Goal: Task Accomplishment & Management: Complete application form

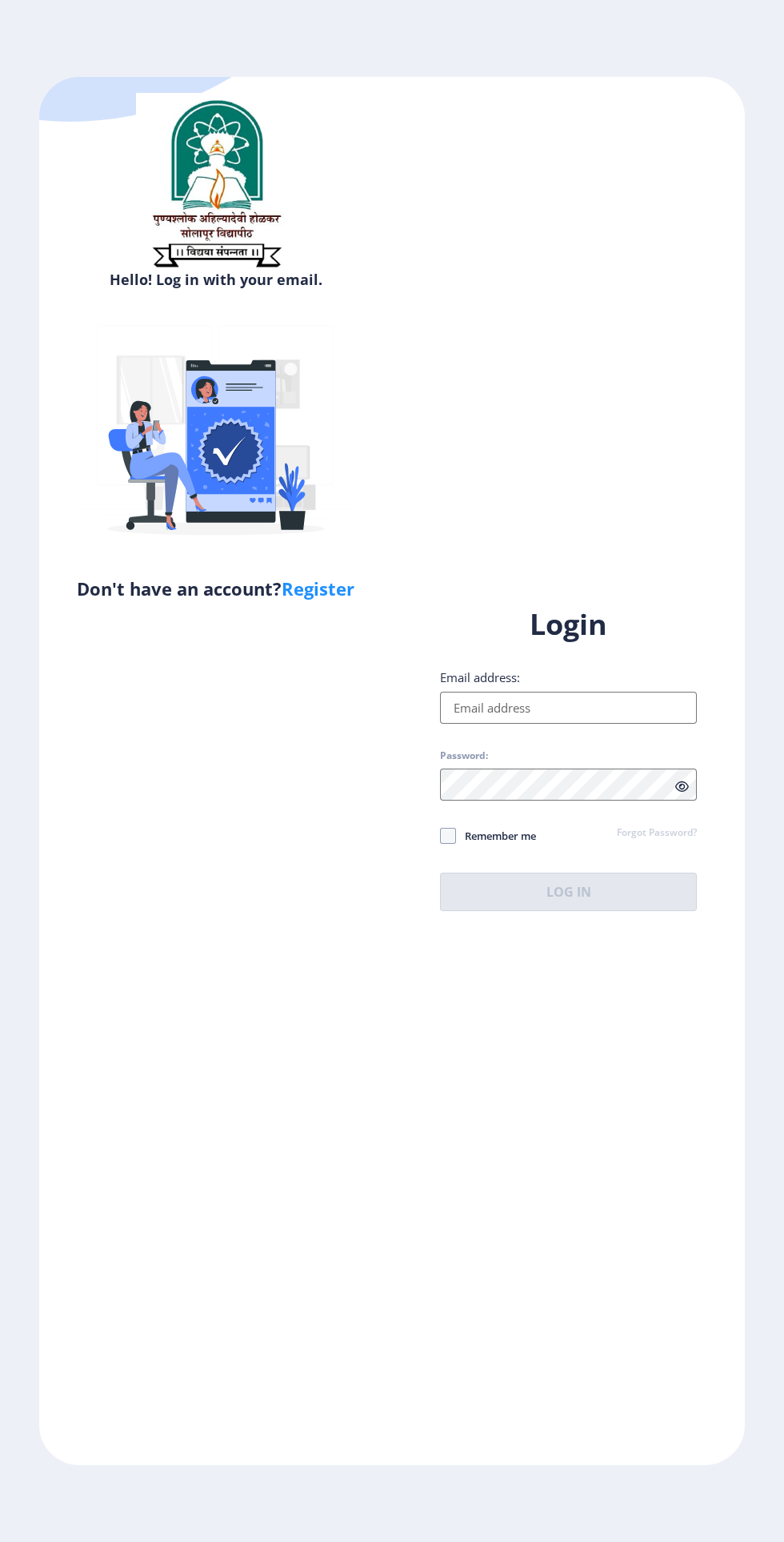
click at [472, 723] on input "Email address:" at bounding box center [568, 707] width 256 height 32
type input "[EMAIL_ADDRESS][DOMAIN_NAME]"
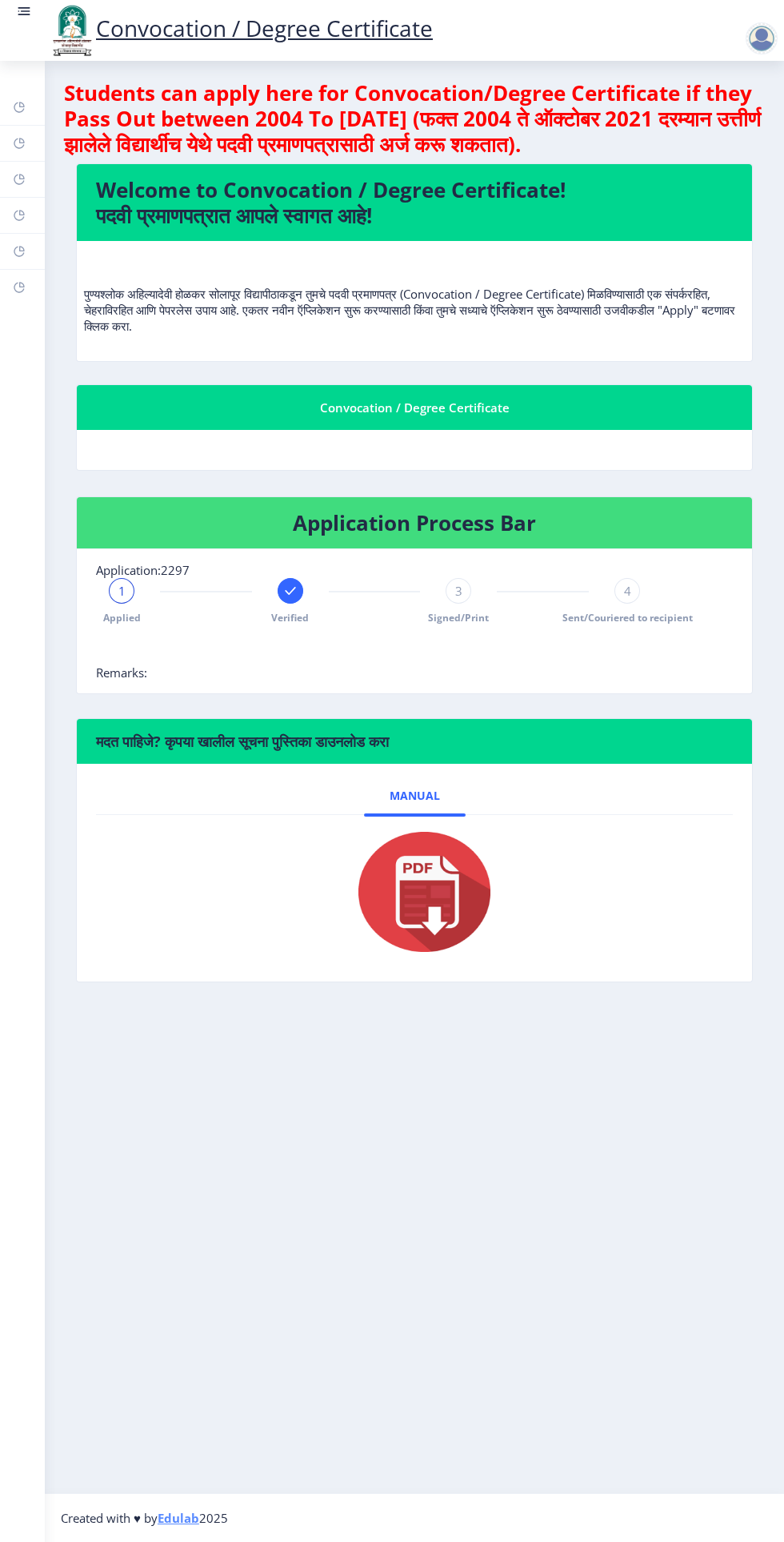
click at [42, 148] on link "Help/FAQ" at bounding box center [22, 143] width 45 height 35
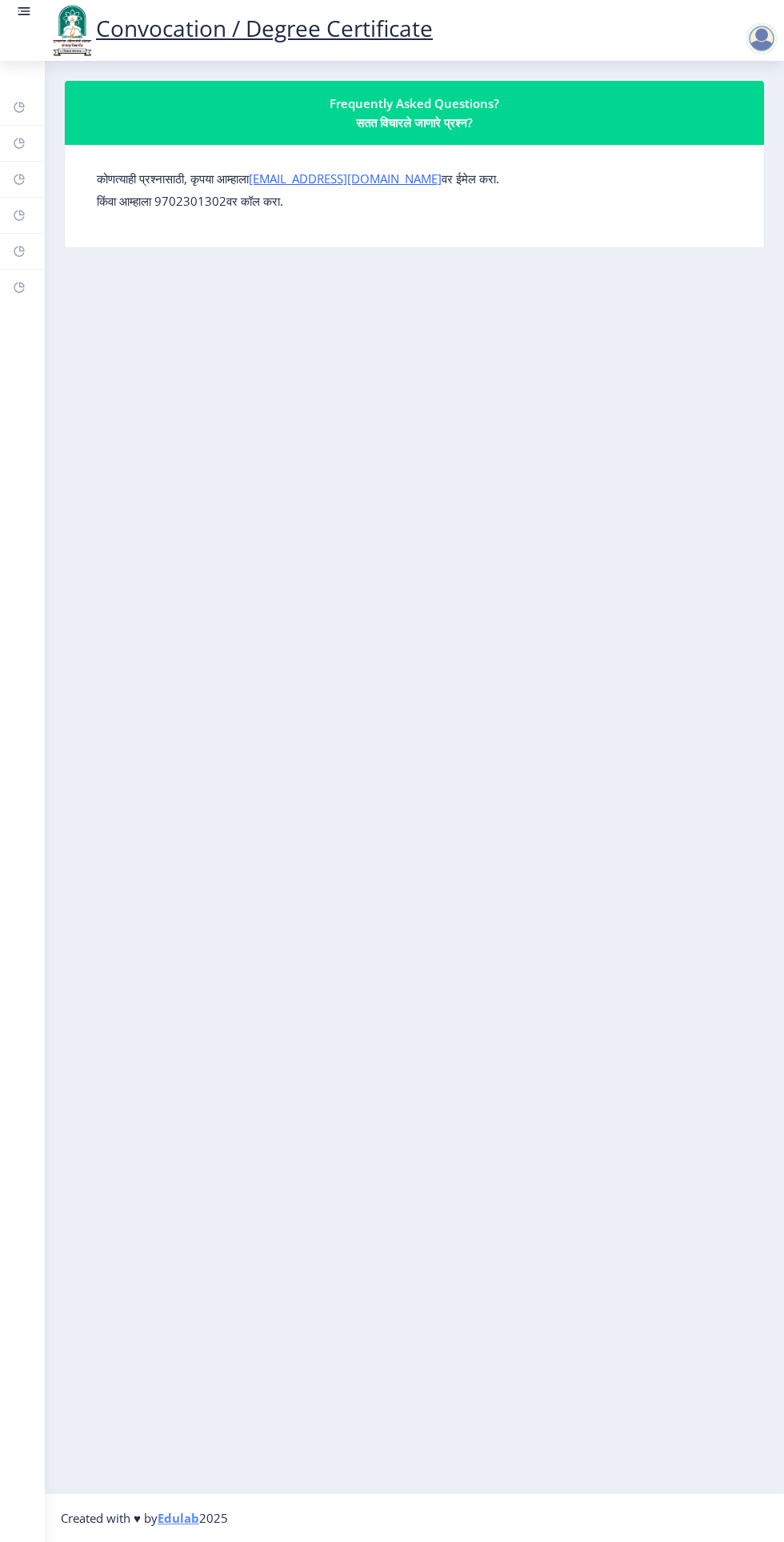
click at [37, 211] on link "Myapplication" at bounding box center [22, 215] width 45 height 35
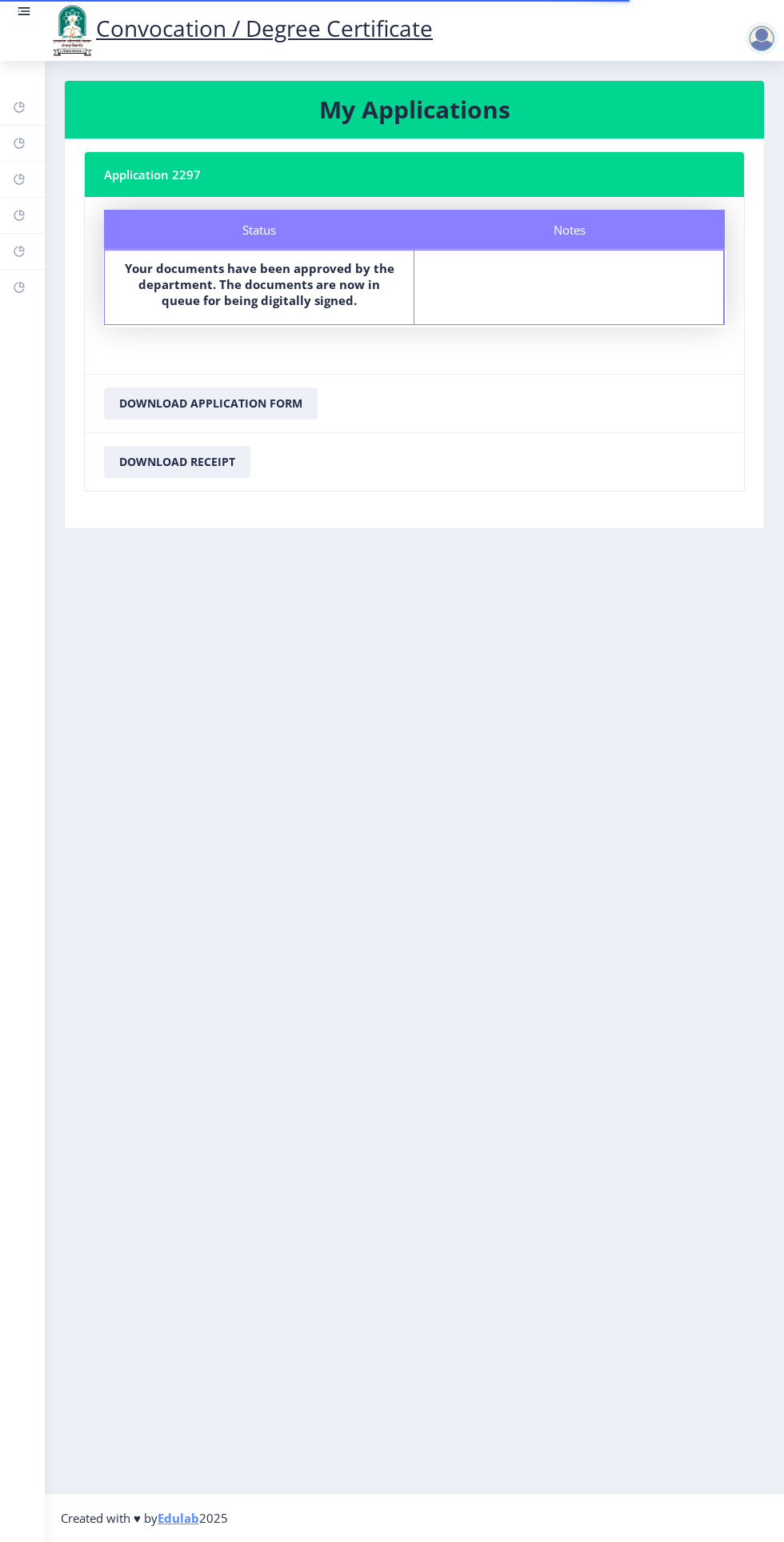
click at [22, 212] on rect at bounding box center [19, 215] width 13 height 13
